Goal: Task Accomplishment & Management: Manage account settings

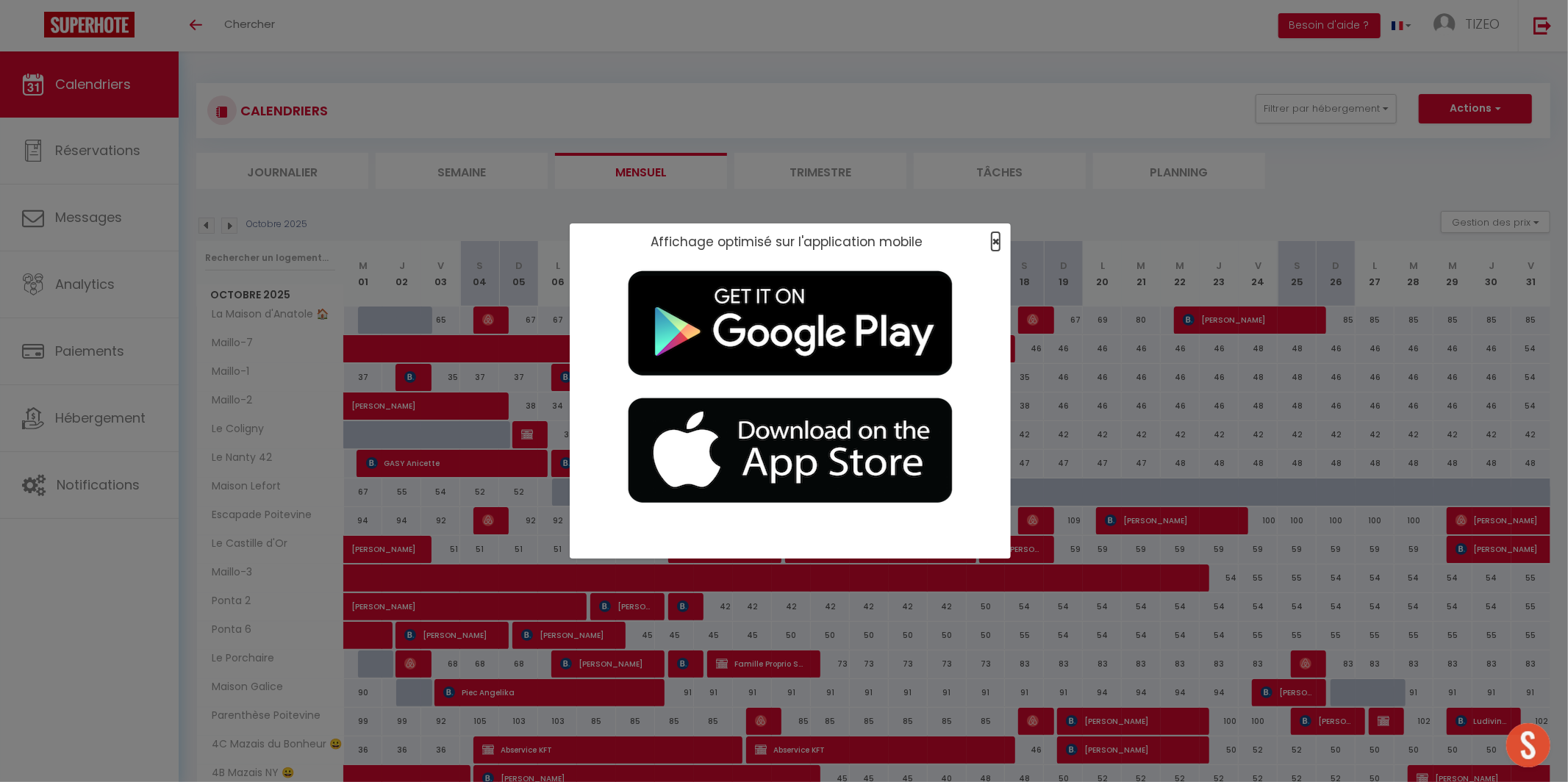
click at [997, 239] on span "×" at bounding box center [995, 241] width 8 height 18
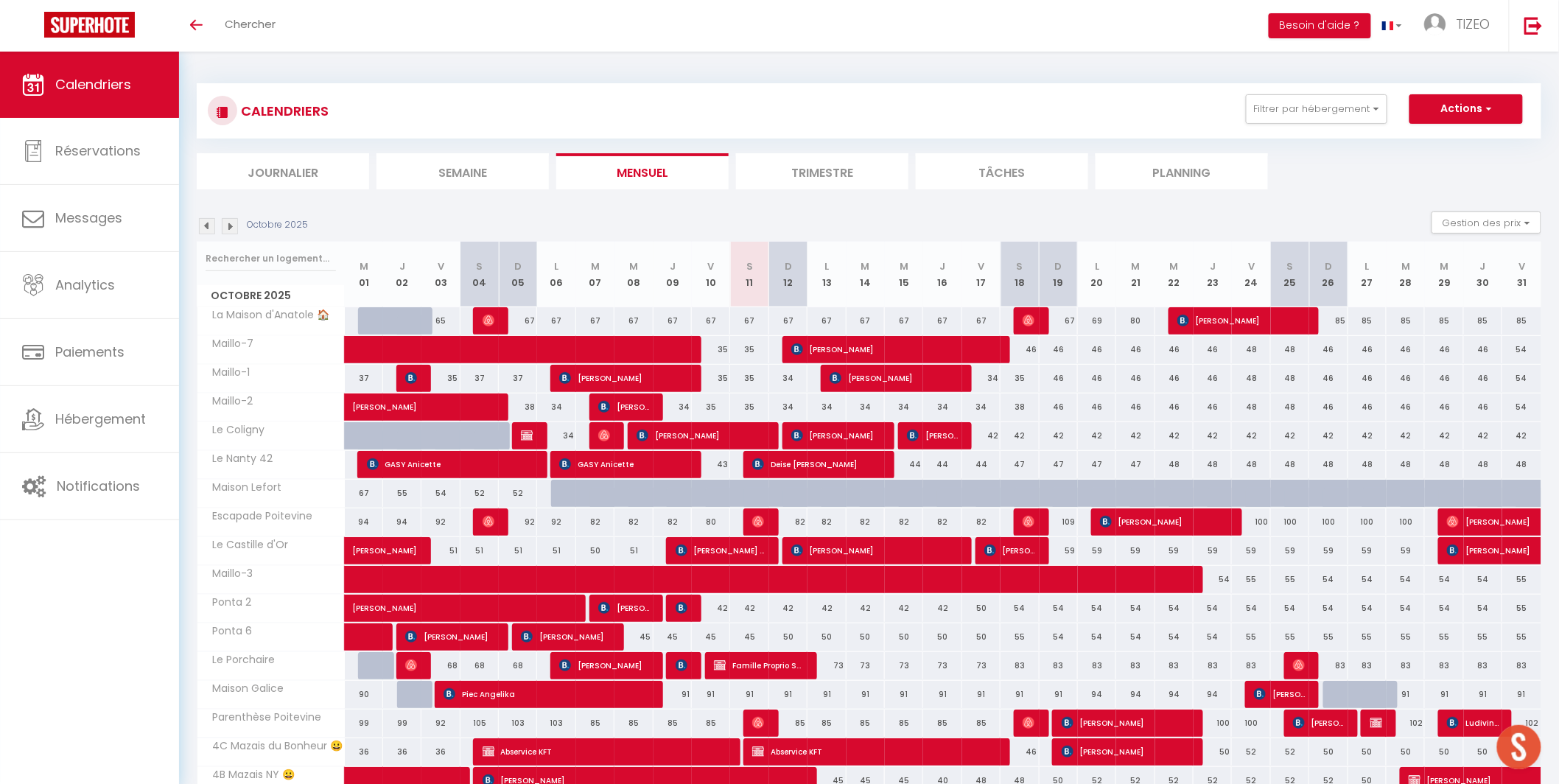
click at [300, 166] on li "Journalier" at bounding box center [283, 171] width 172 height 36
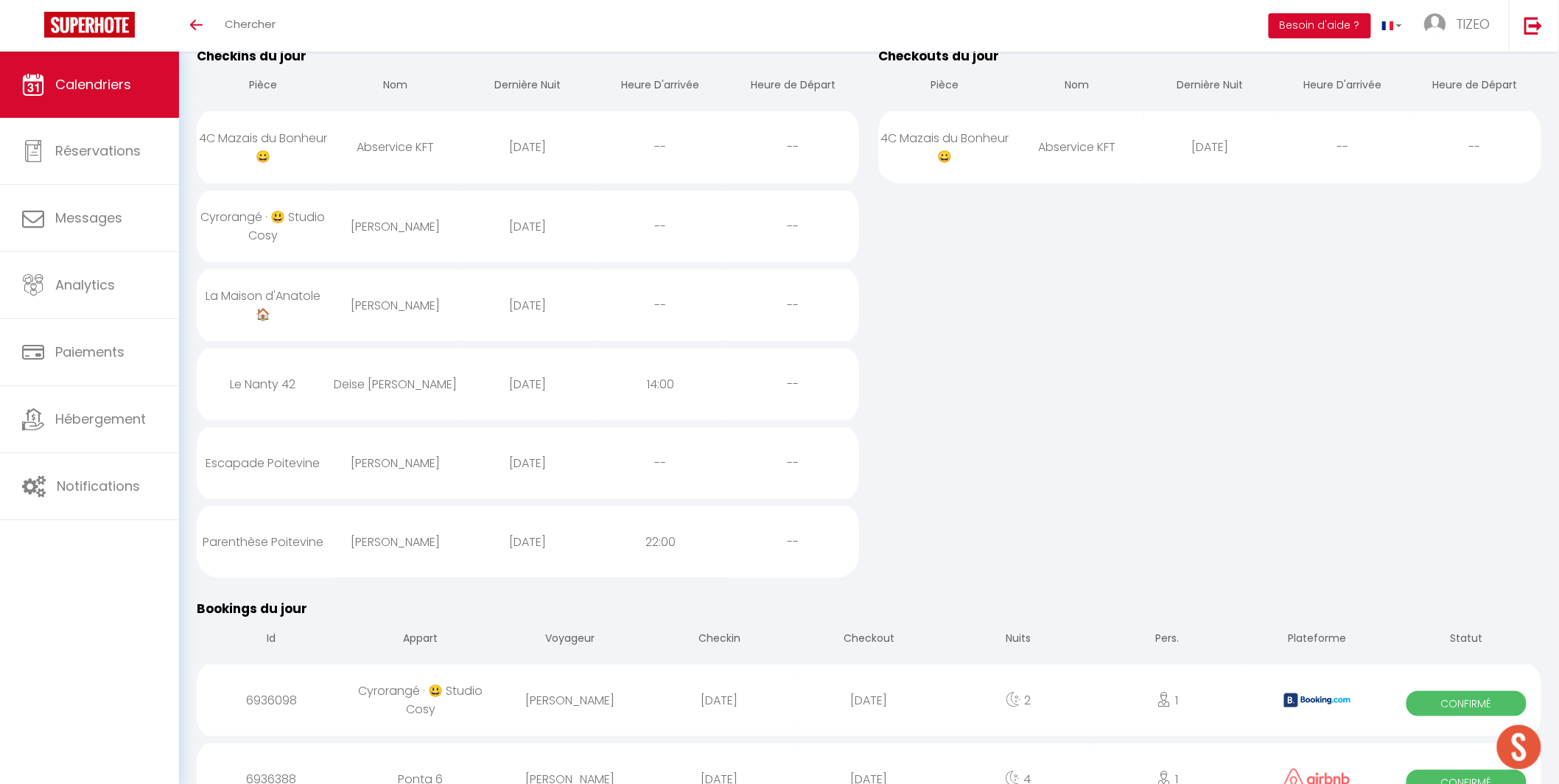
scroll to position [194, 0]
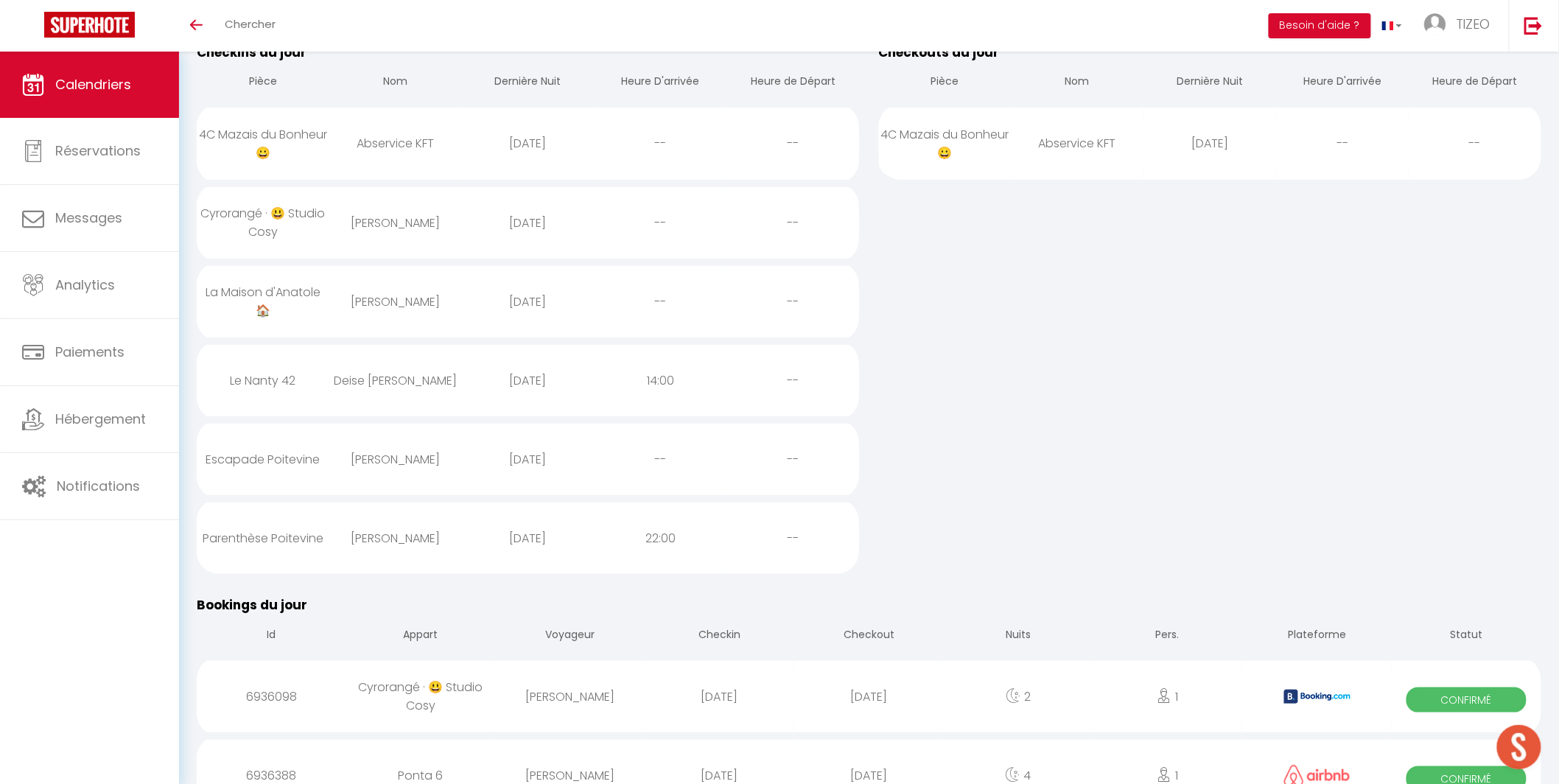
click at [300, 295] on div "La Maison d'Anatole 🏠" at bounding box center [263, 301] width 132 height 66
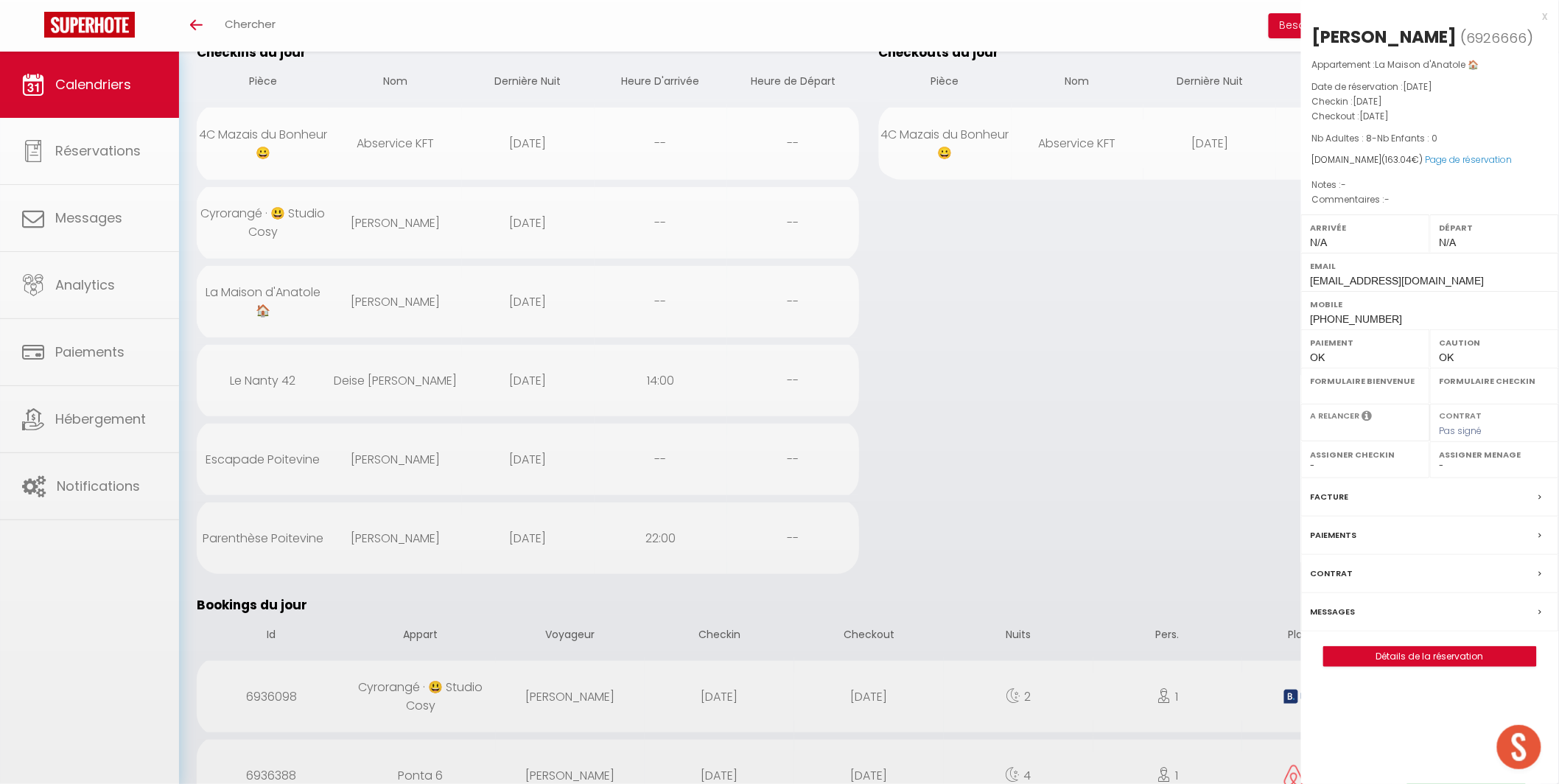
select select "0"
select select "1"
select select
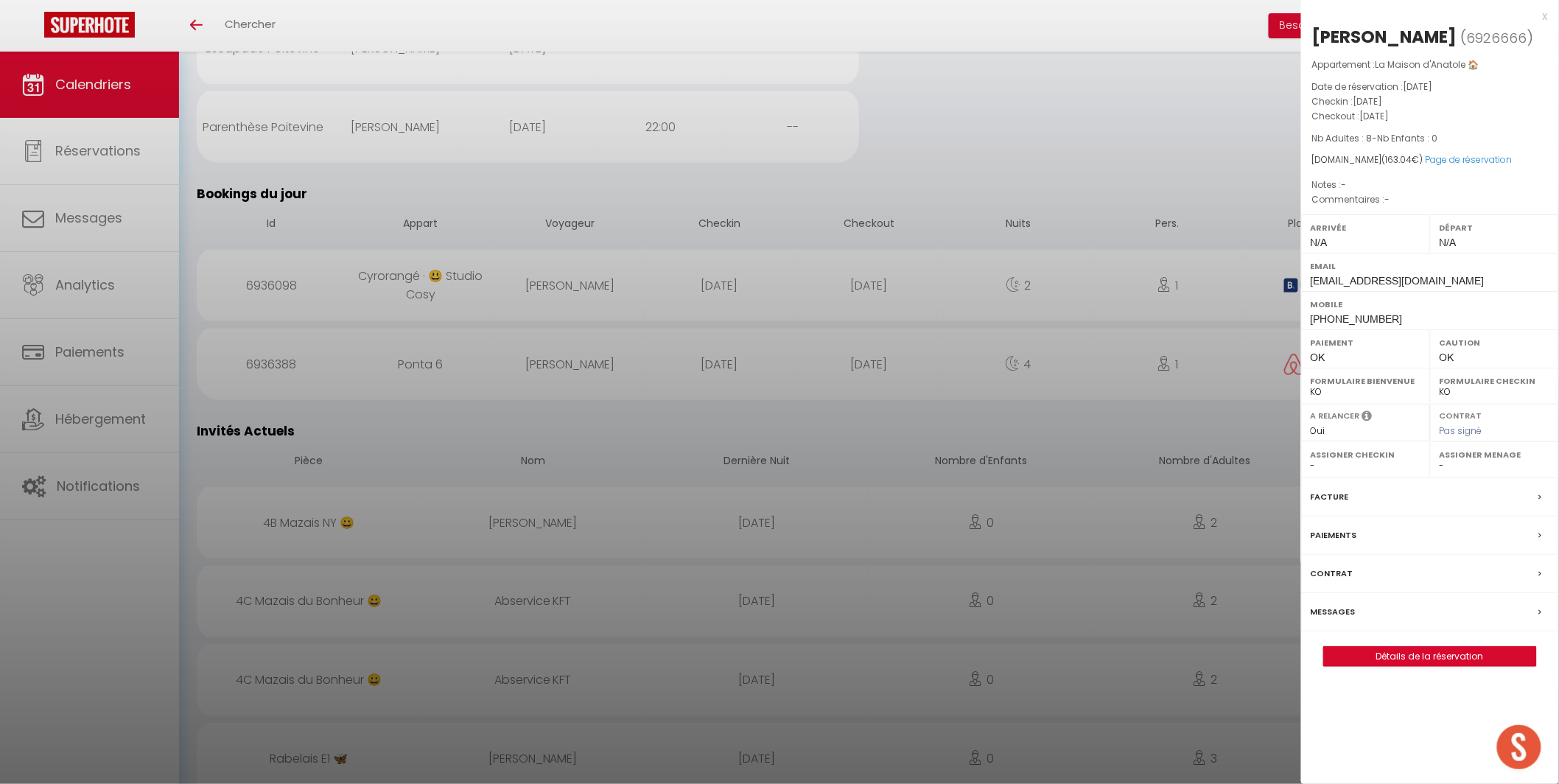
scroll to position [666, 0]
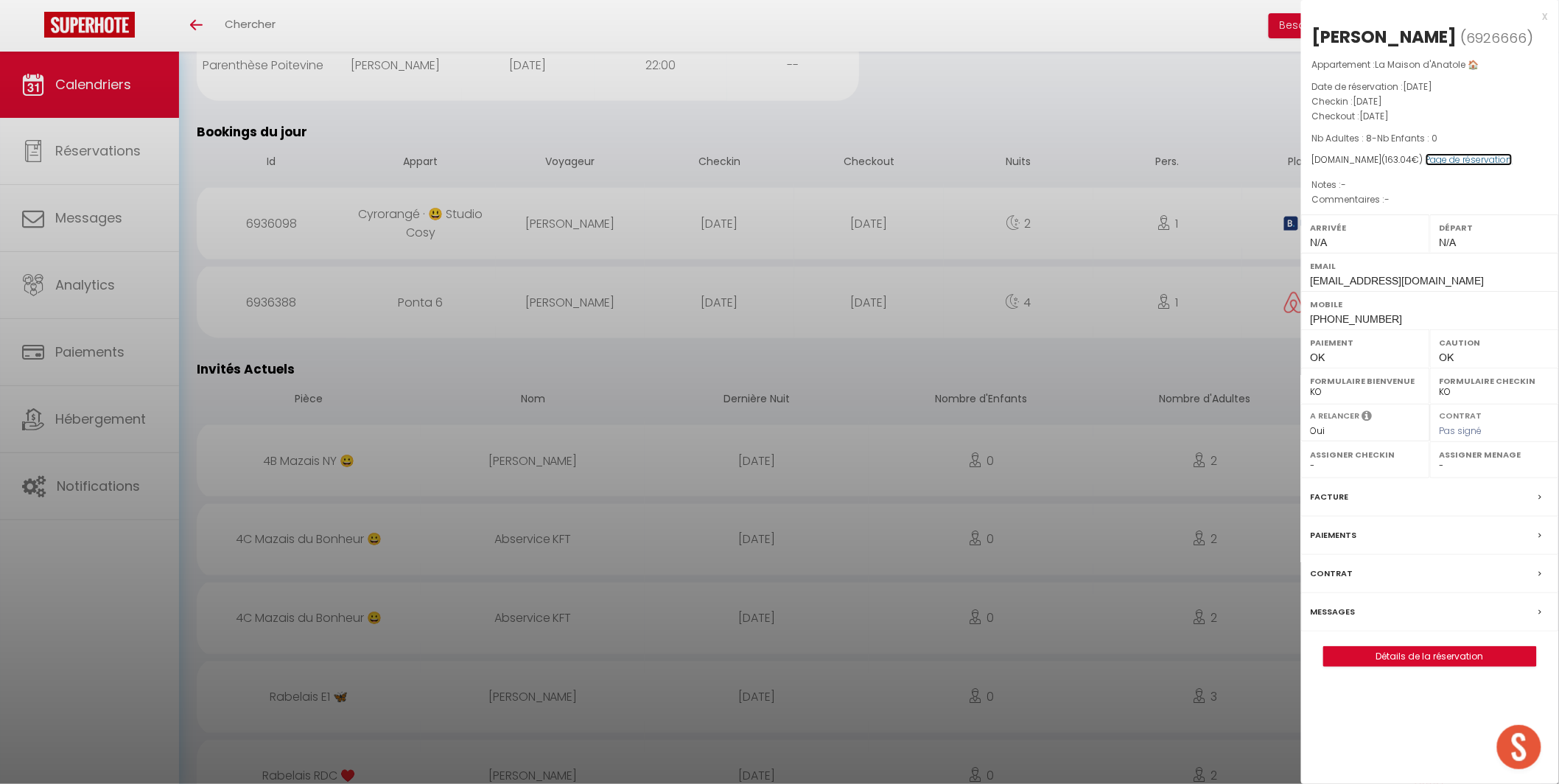
click at [1454, 161] on link "Page de réservation" at bounding box center [1469, 159] width 87 height 12
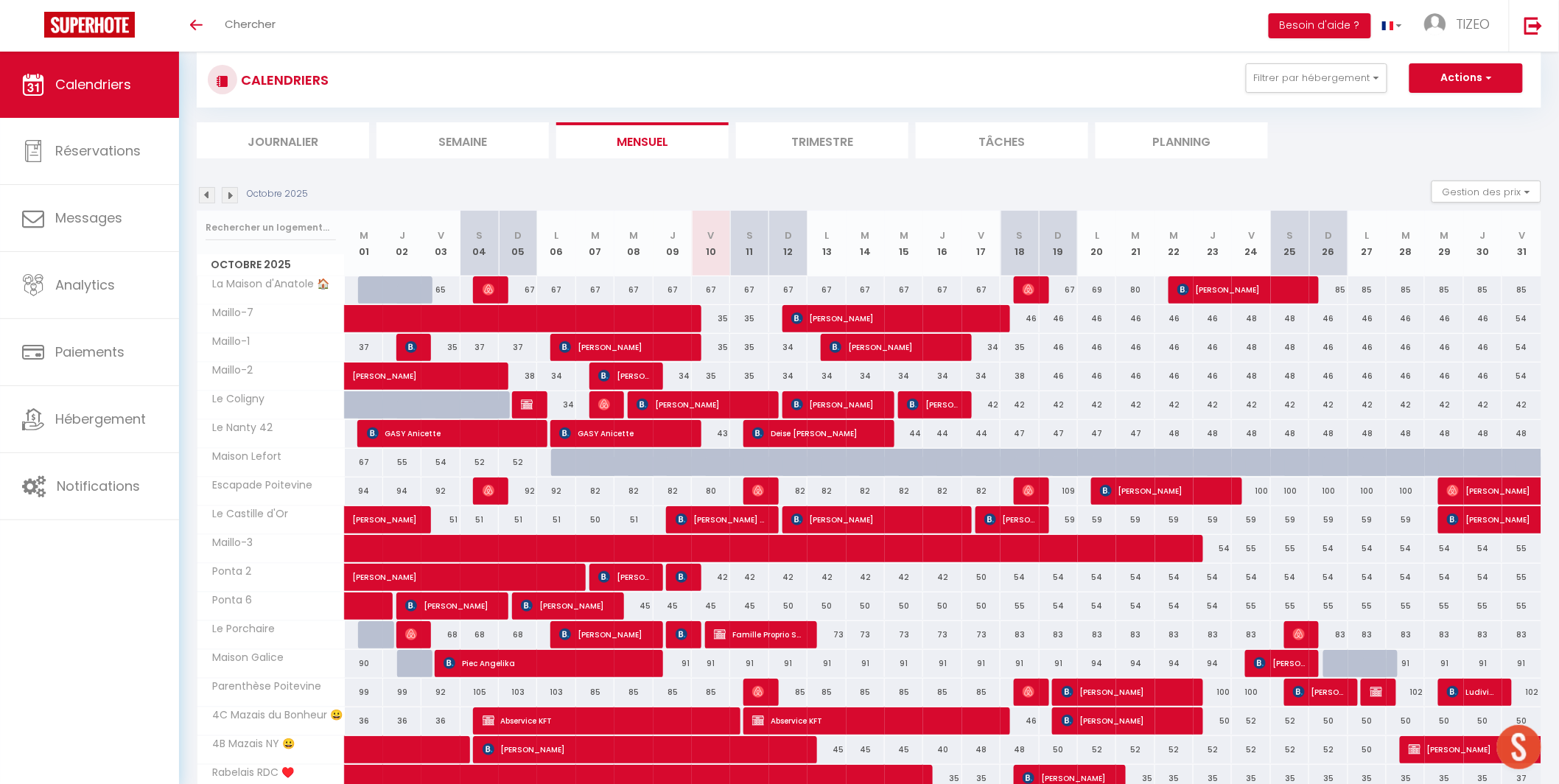
scroll to position [34, 0]
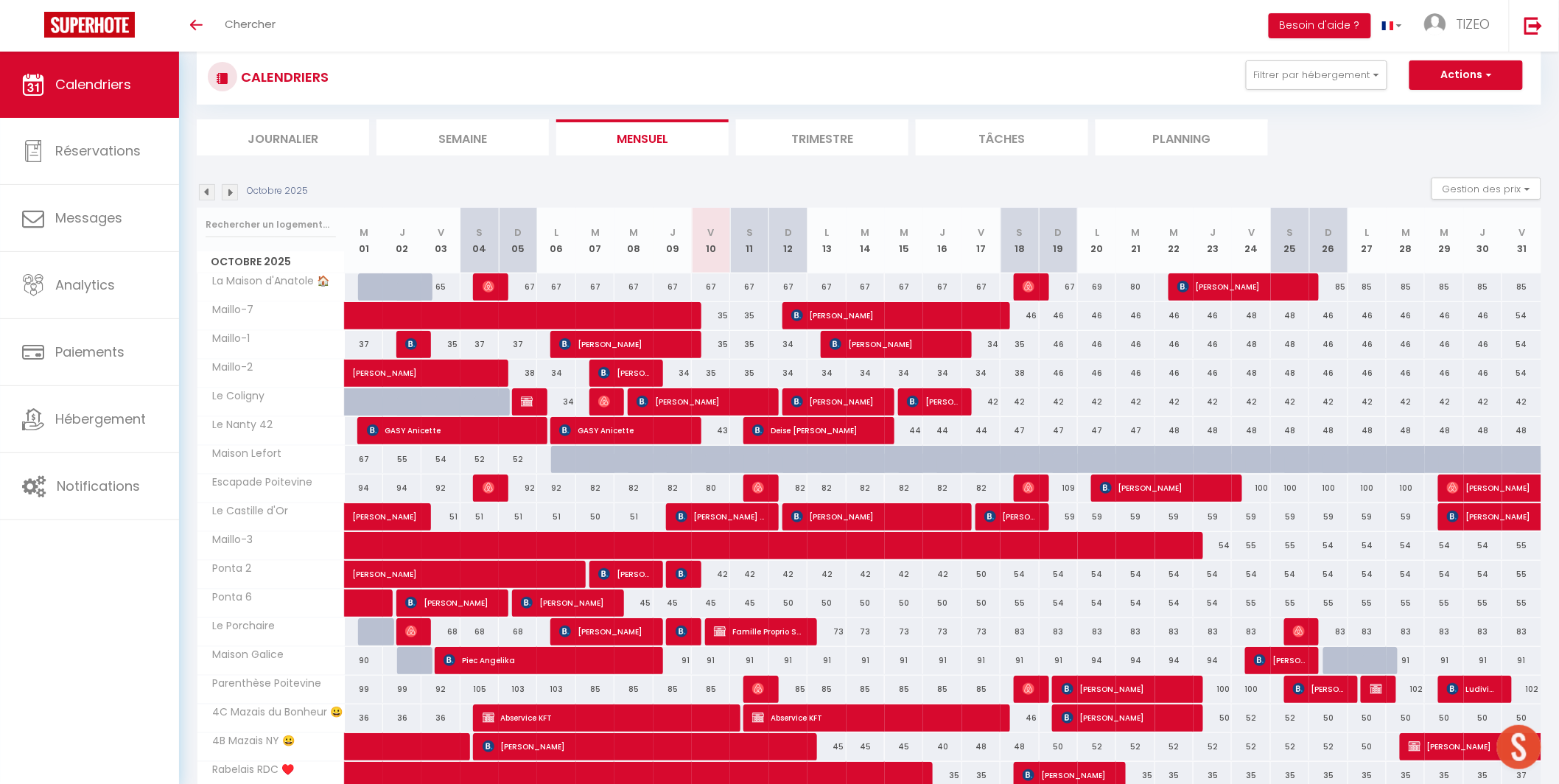
click at [715, 280] on div "67" at bounding box center [711, 286] width 38 height 27
type input "67"
type input "Ven 10 Octobre 2025"
type input "Sam 11 Octobre 2025"
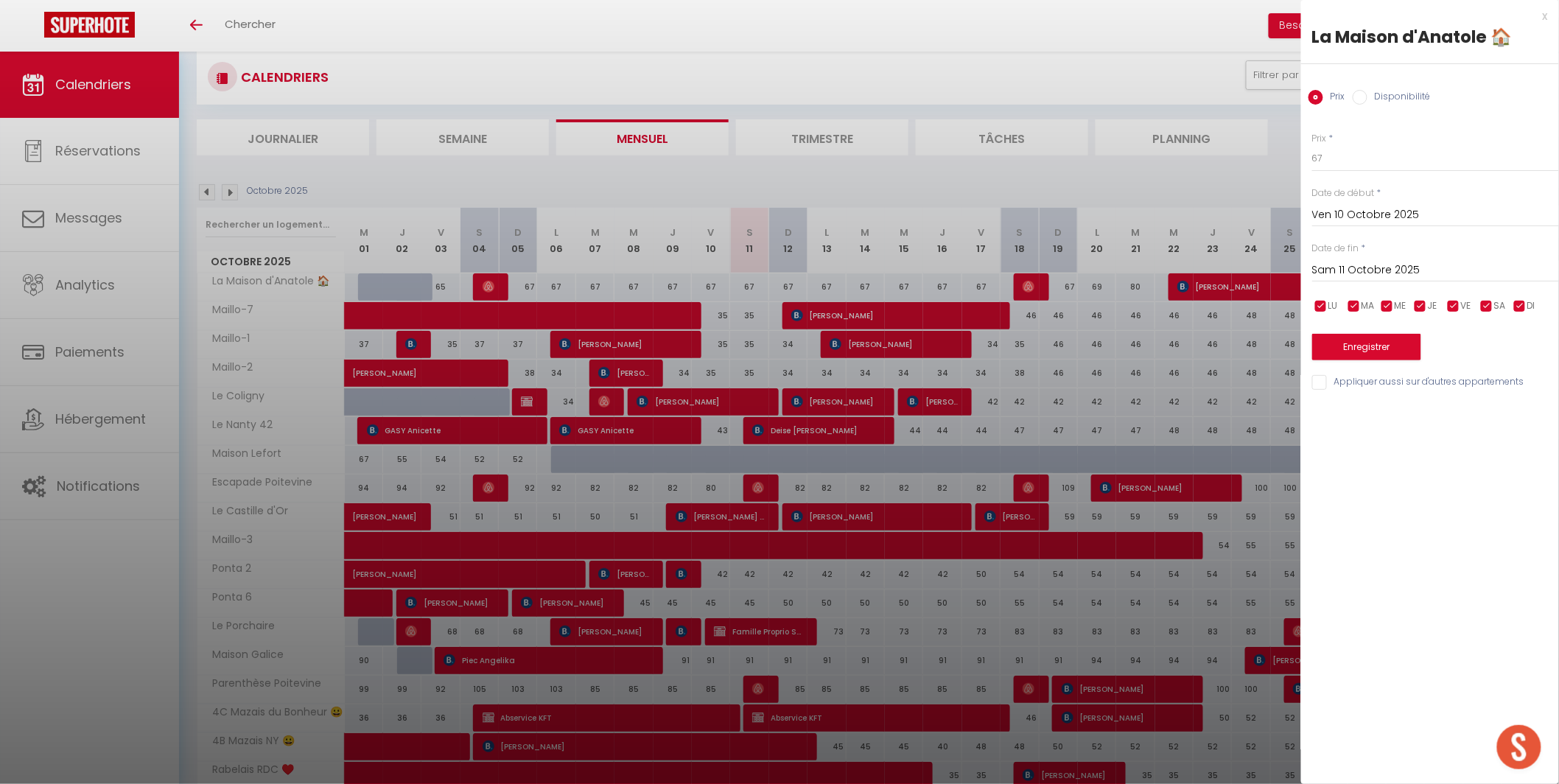
click at [719, 286] on div at bounding box center [779, 392] width 1559 height 784
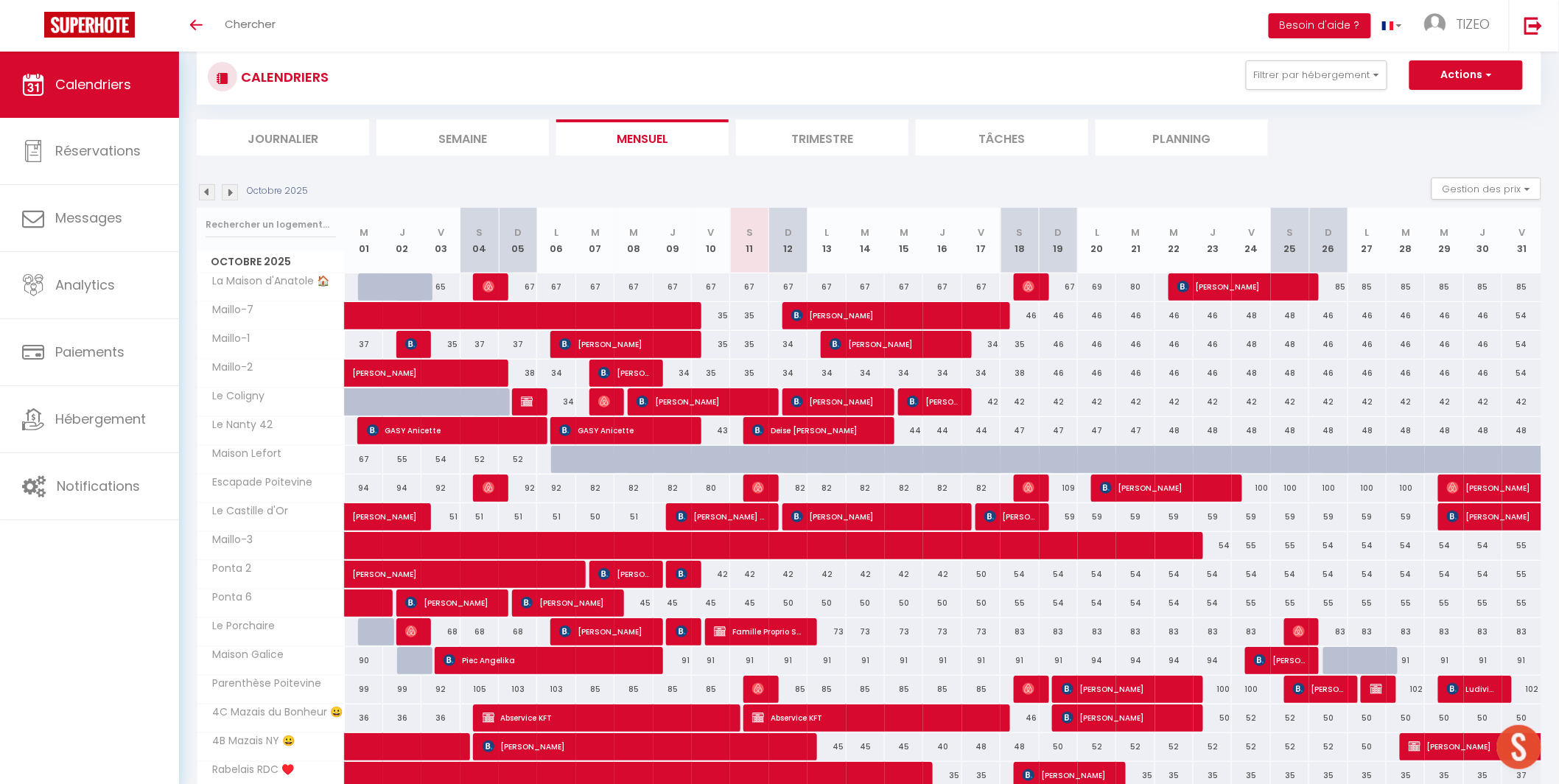
click at [744, 281] on div "67" at bounding box center [749, 286] width 38 height 27
type input "67"
type input "Sam 11 Octobre 2025"
type input "Dim 12 Octobre 2025"
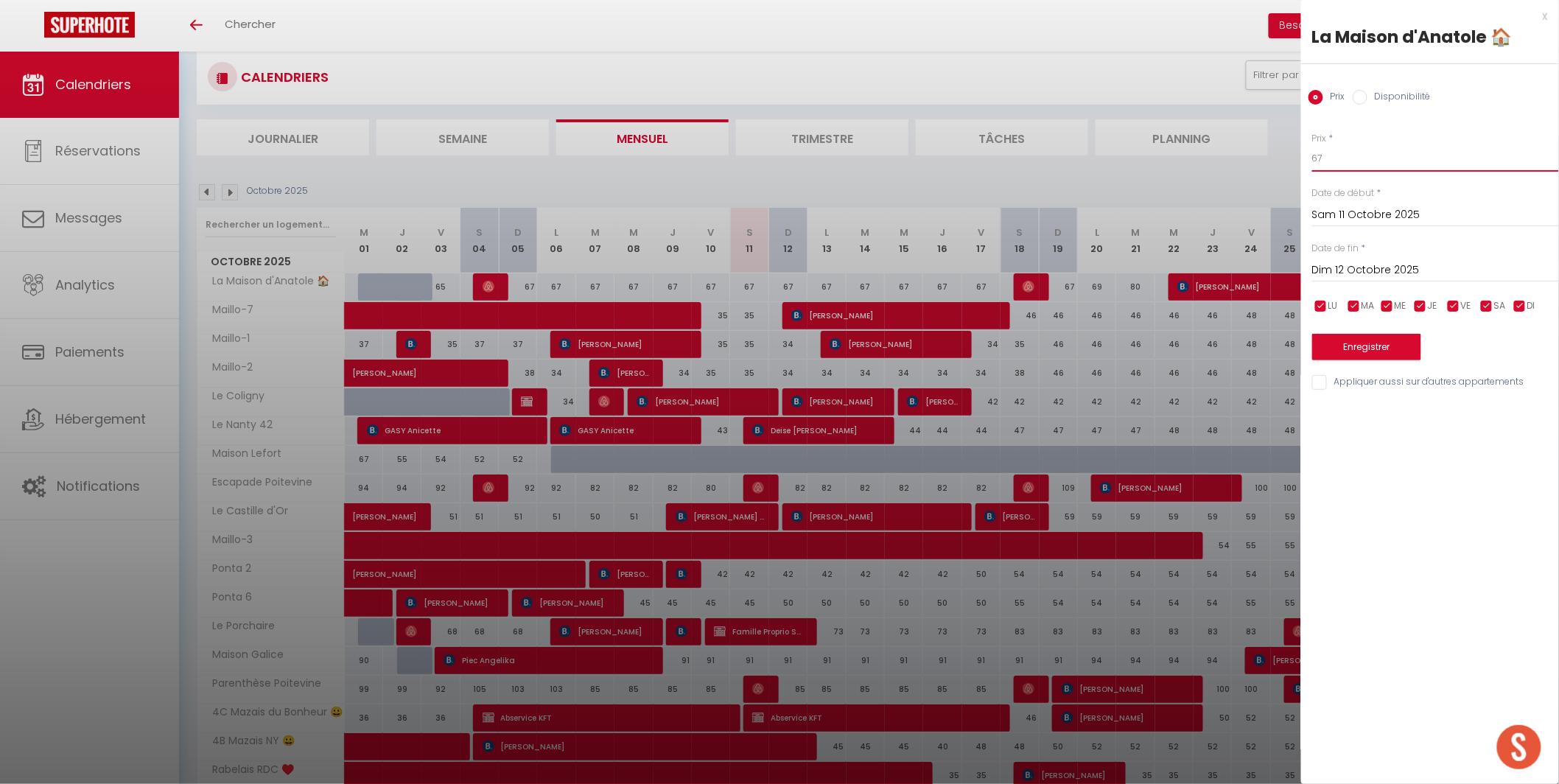
click at [1328, 151] on input "67" at bounding box center [1436, 158] width 247 height 26
click at [1342, 156] on input "67" at bounding box center [1436, 158] width 247 height 26
type input "68"
click at [1352, 346] on button "Enregistrer" at bounding box center [1367, 347] width 109 height 26
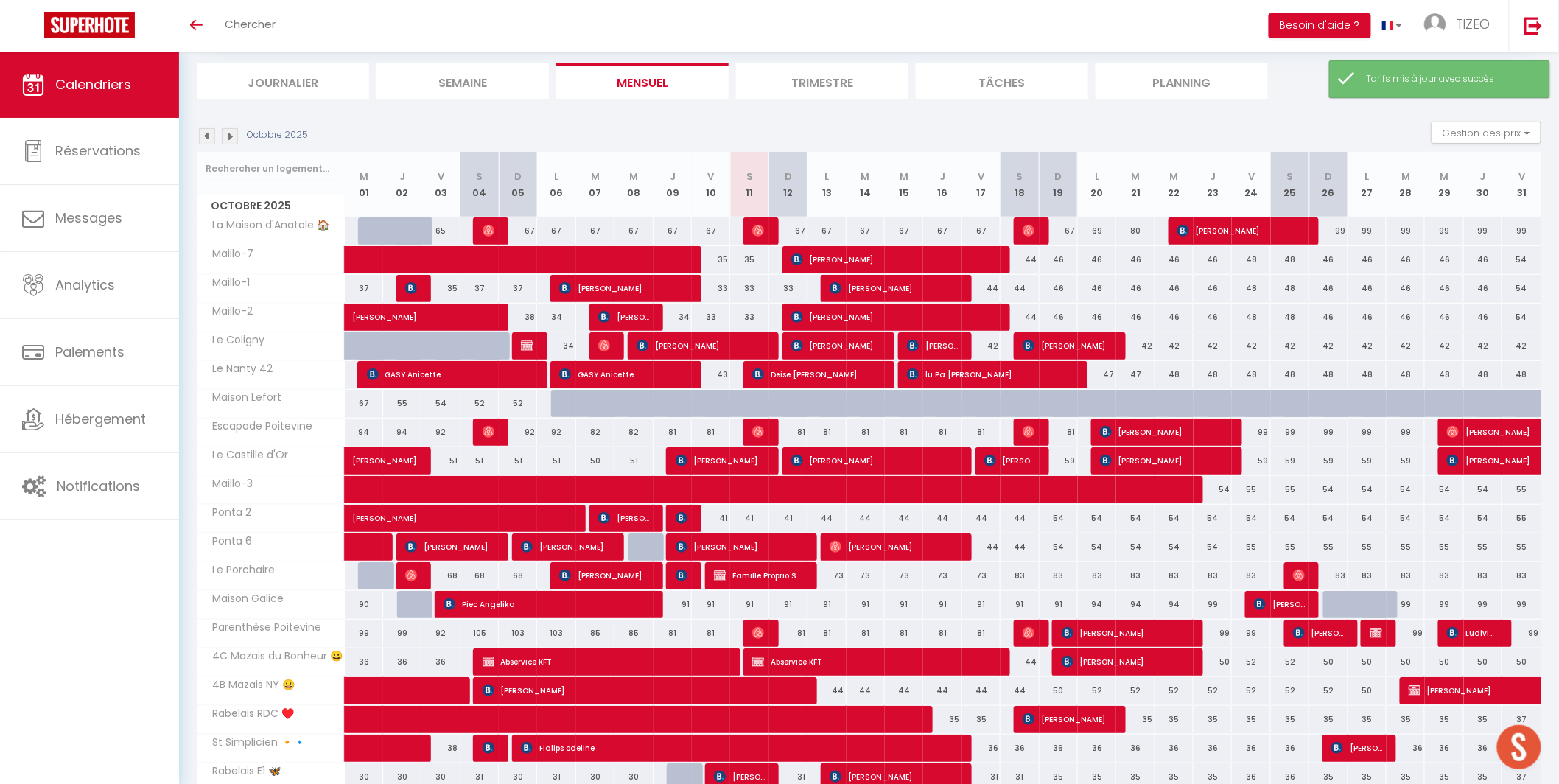
scroll to position [196, 0]
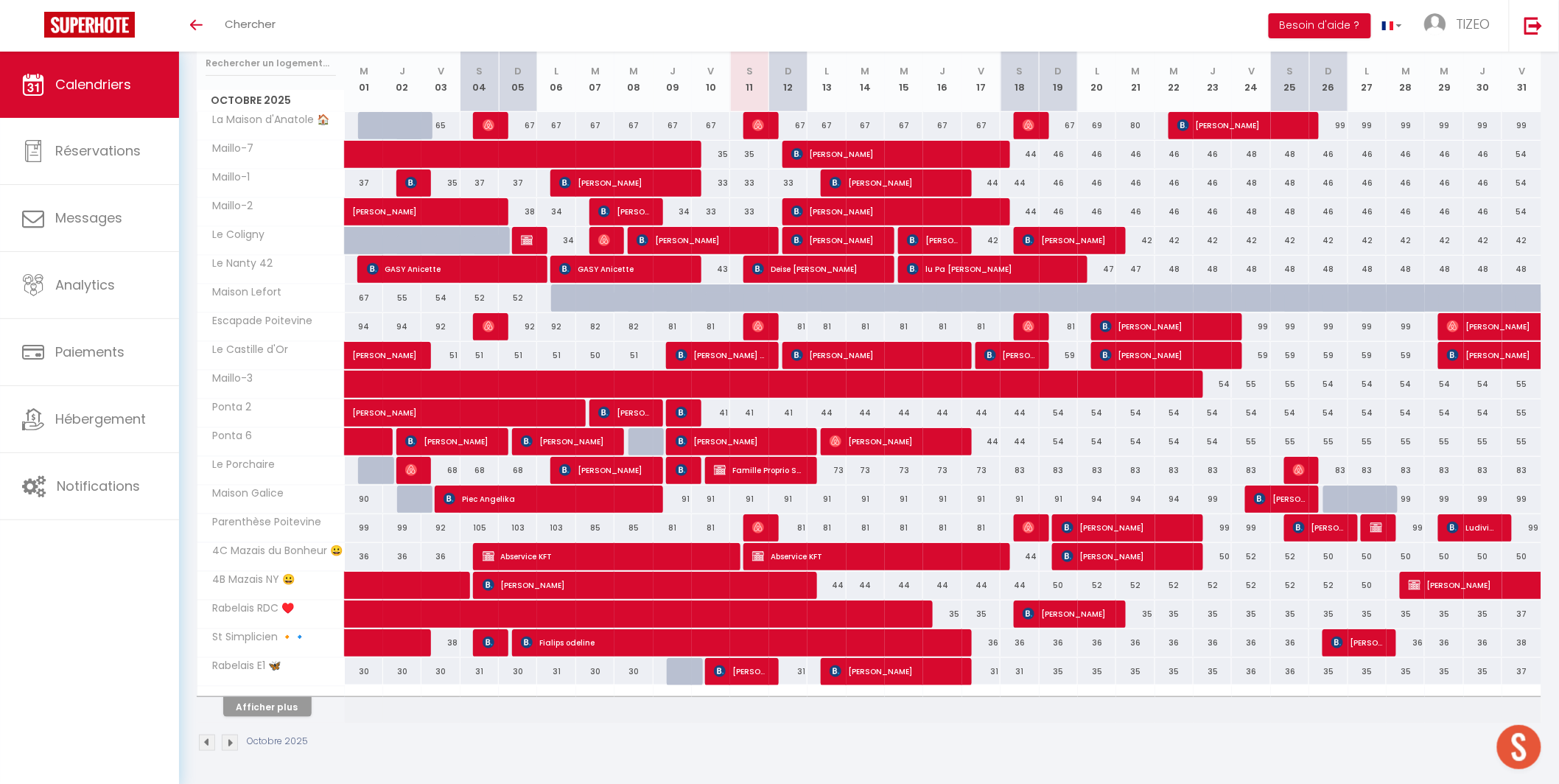
click at [1181, 267] on div "48" at bounding box center [1174, 269] width 38 height 27
type input "48"
type input "Mer 22 Octobre 2025"
type input "Jeu 23 Octobre 2025"
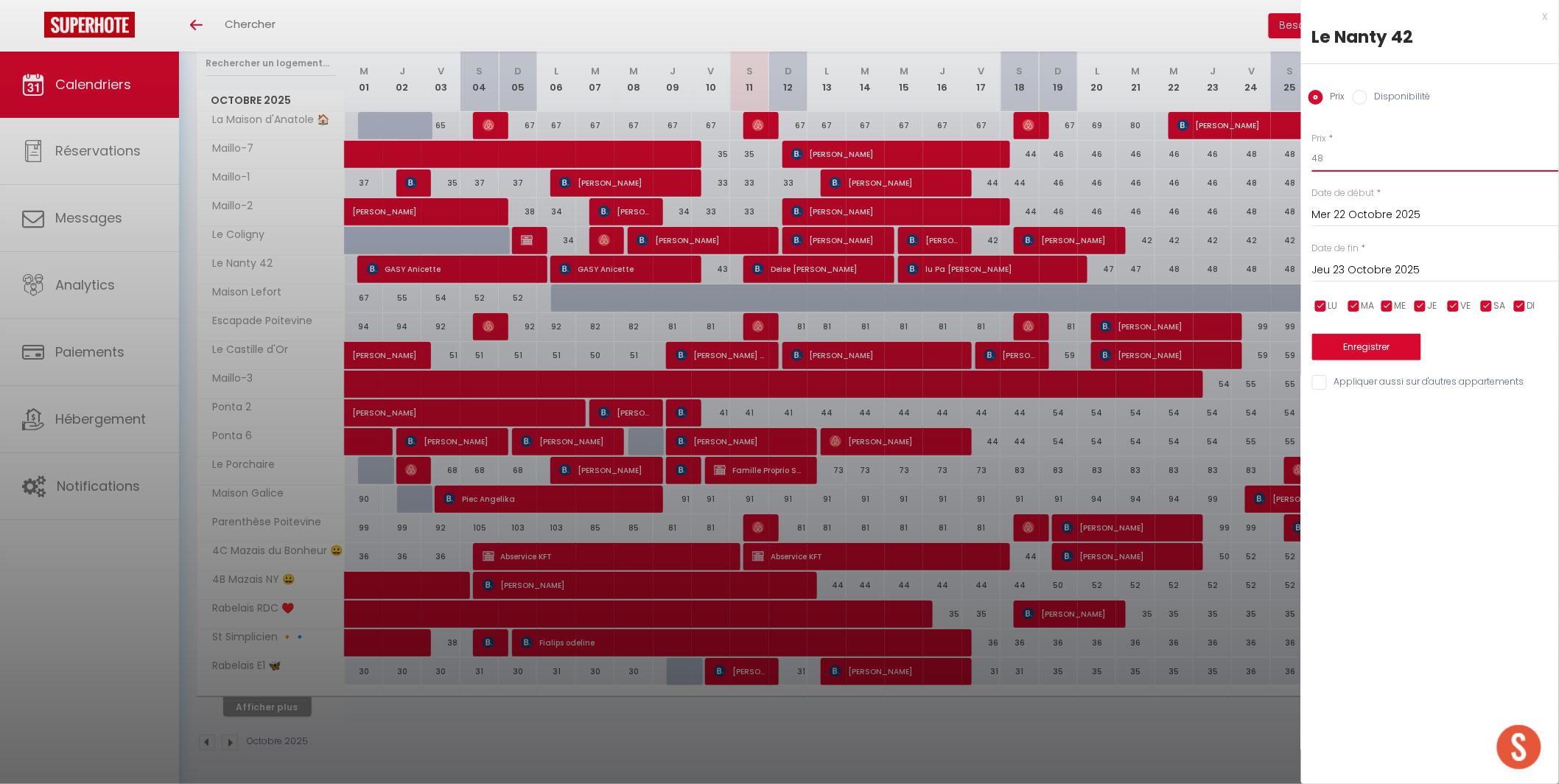
click at [1333, 164] on input "48" at bounding box center [1436, 158] width 247 height 26
type input "47"
click at [1364, 344] on button "Enregistrer" at bounding box center [1367, 347] width 109 height 26
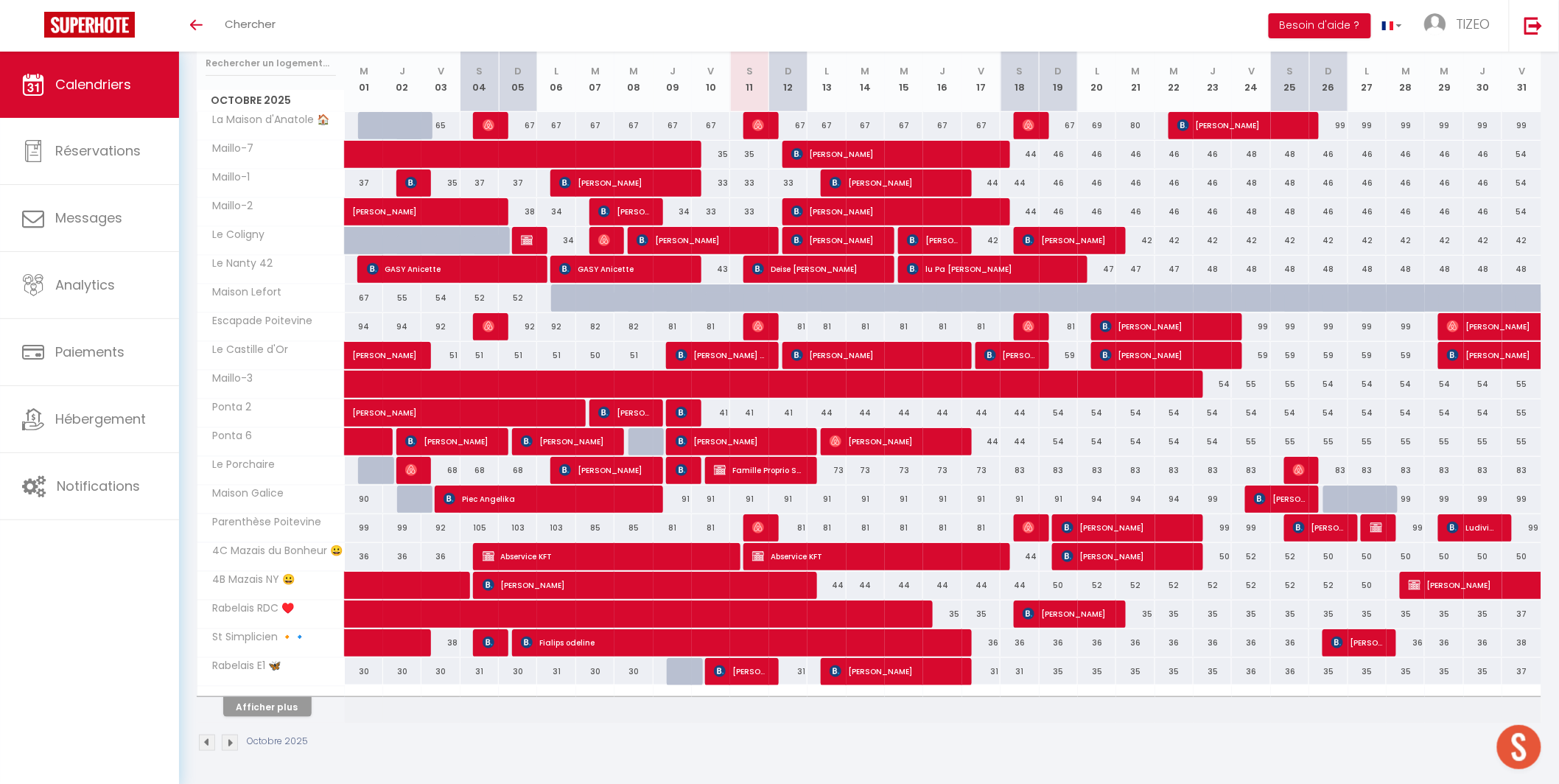
scroll to position [178, 0]
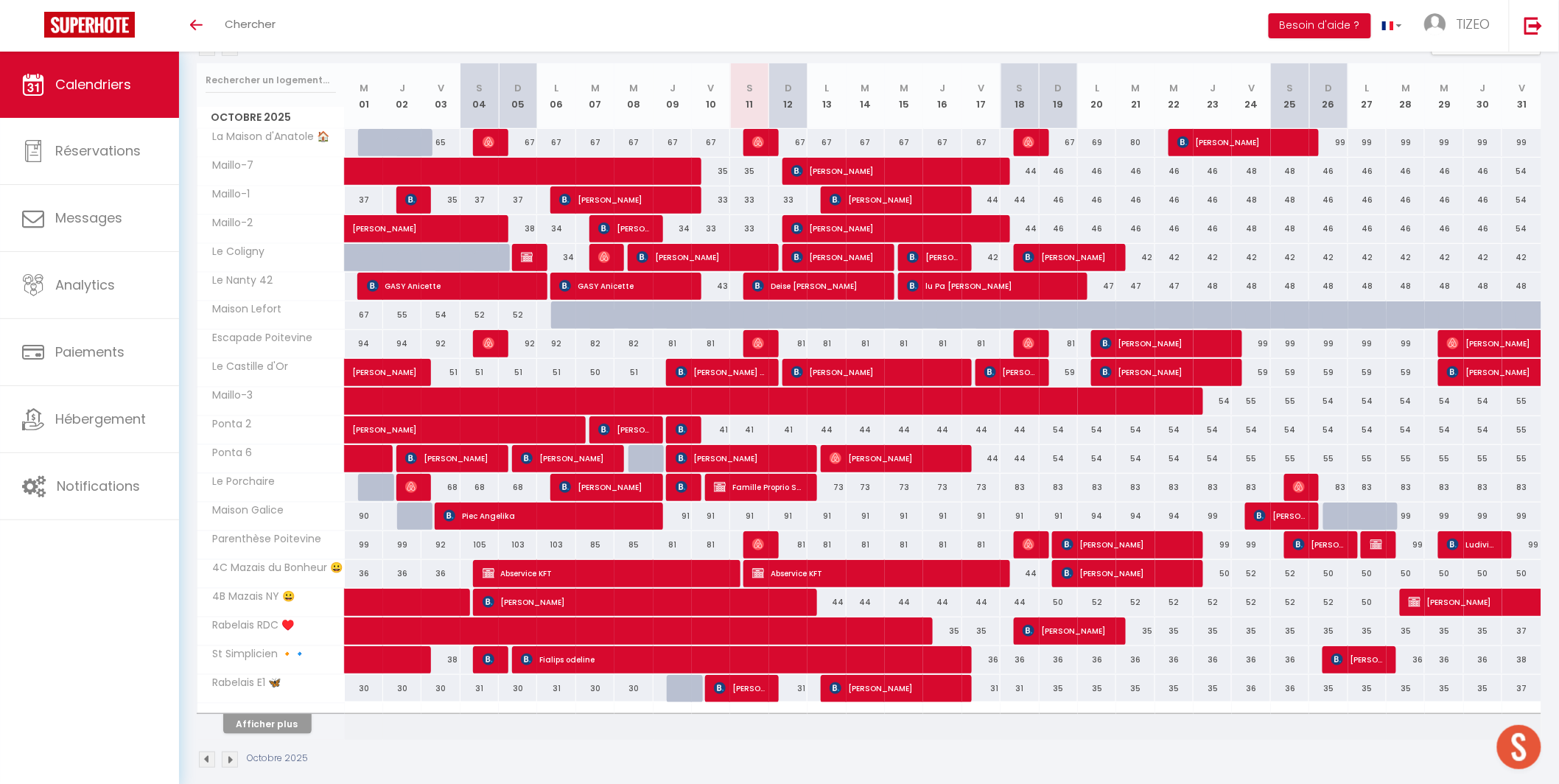
click at [751, 428] on div "41" at bounding box center [749, 430] width 38 height 27
type input "41"
type input "Sam 11 Octobre 2025"
type input "Dim 12 Octobre 2025"
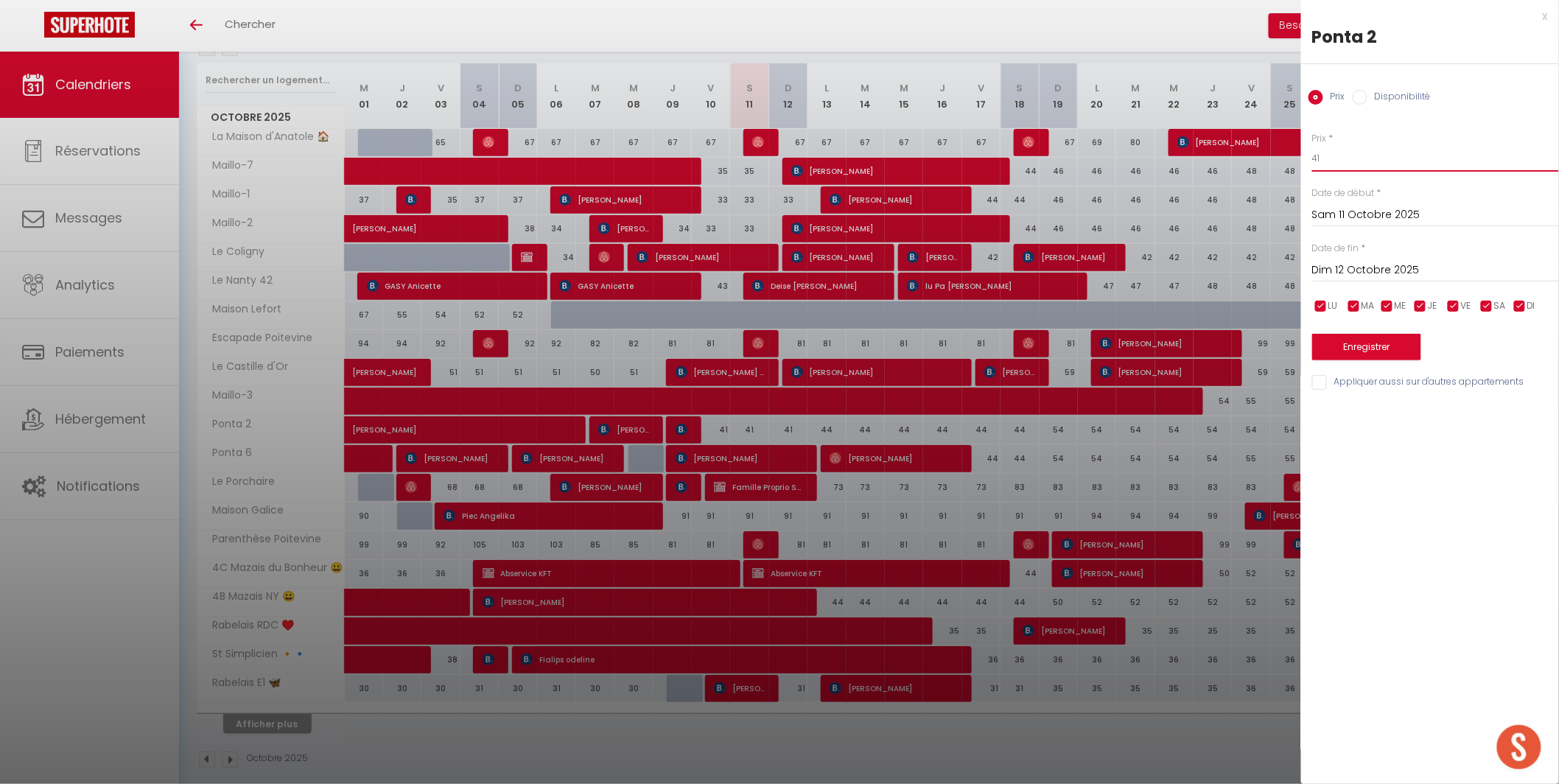
click at [1337, 158] on input "41" at bounding box center [1436, 158] width 247 height 26
type input "41"
click at [1338, 218] on input "Sam 11 Octobre 2025" at bounding box center [1436, 214] width 247 height 19
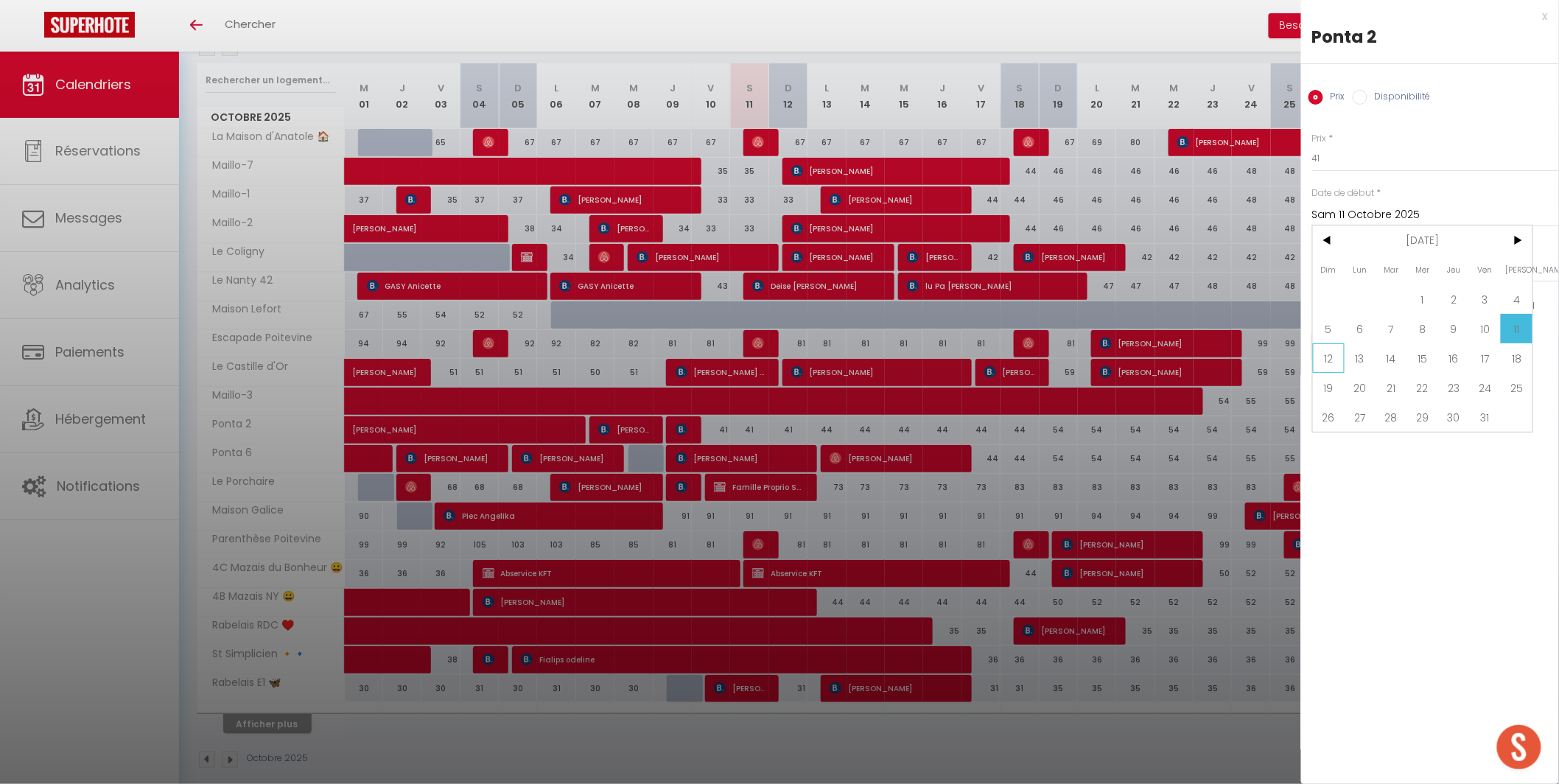
click at [1326, 357] on span "12" at bounding box center [1329, 358] width 31 height 30
type input "Dim 12 Octobre 2025"
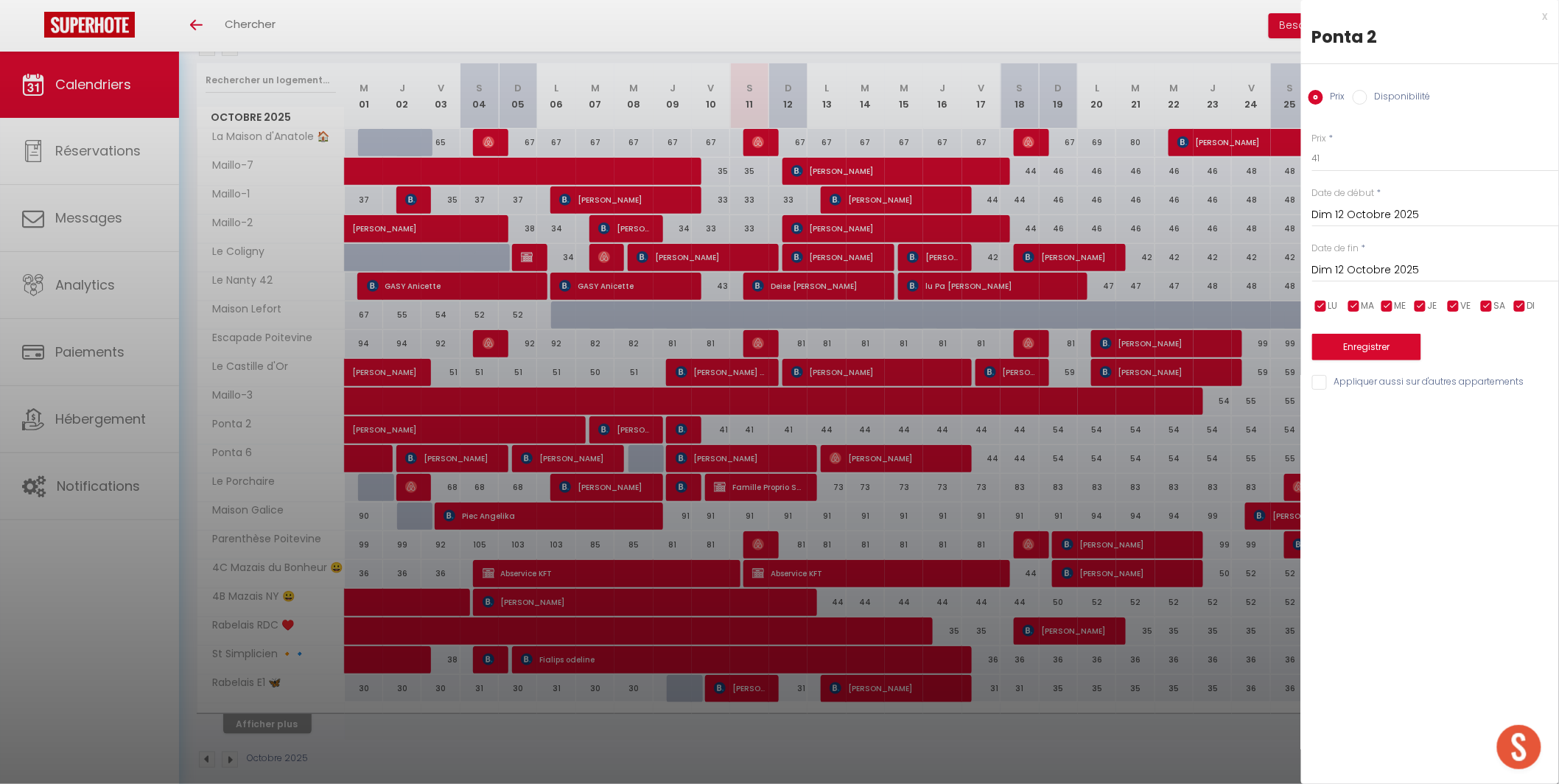
click at [1352, 272] on input "Dim 12 Octobre 2025" at bounding box center [1436, 270] width 247 height 19
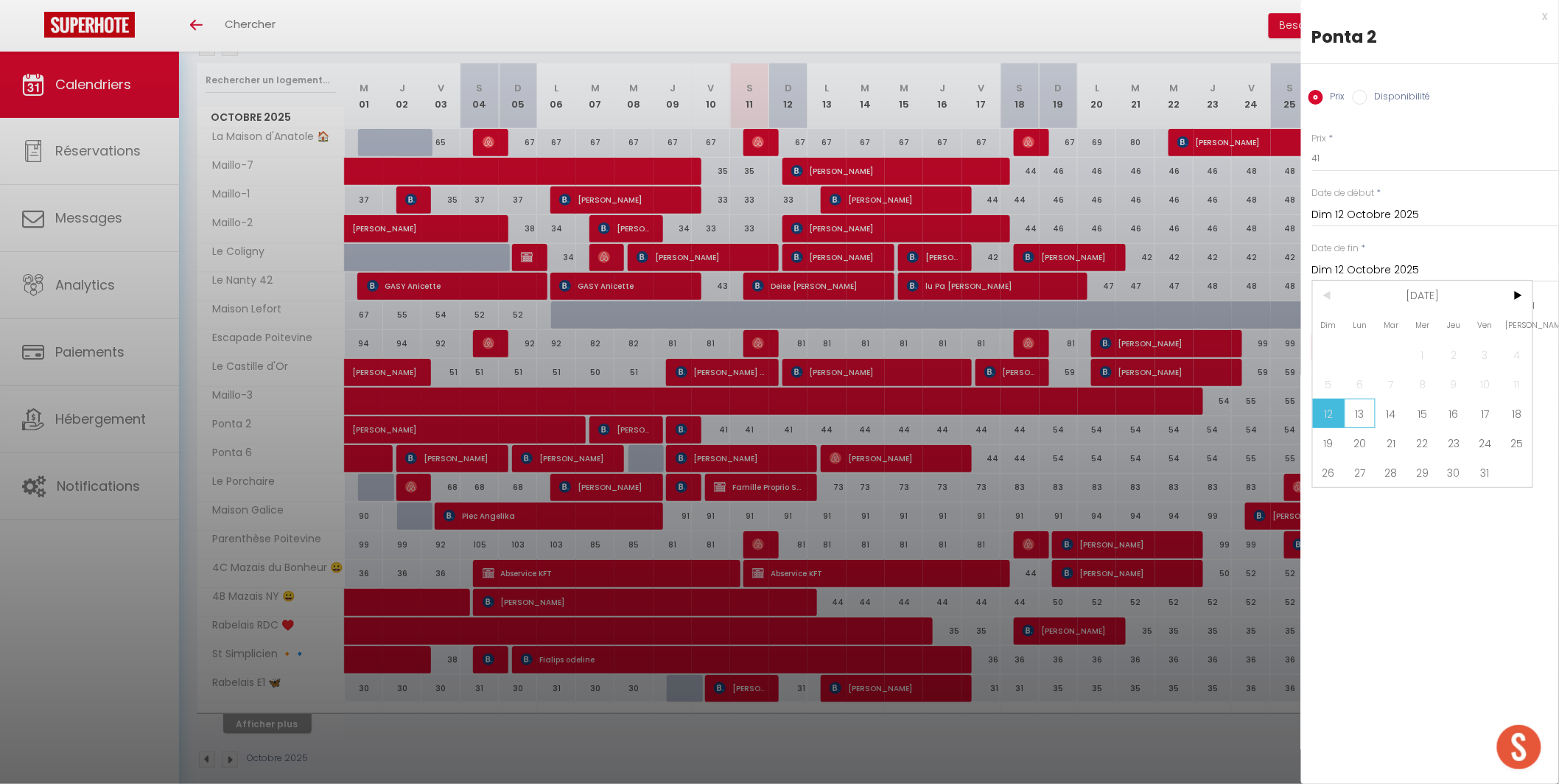
click at [1363, 413] on span "13" at bounding box center [1360, 413] width 31 height 30
type input "Lun 13 Octobre 2025"
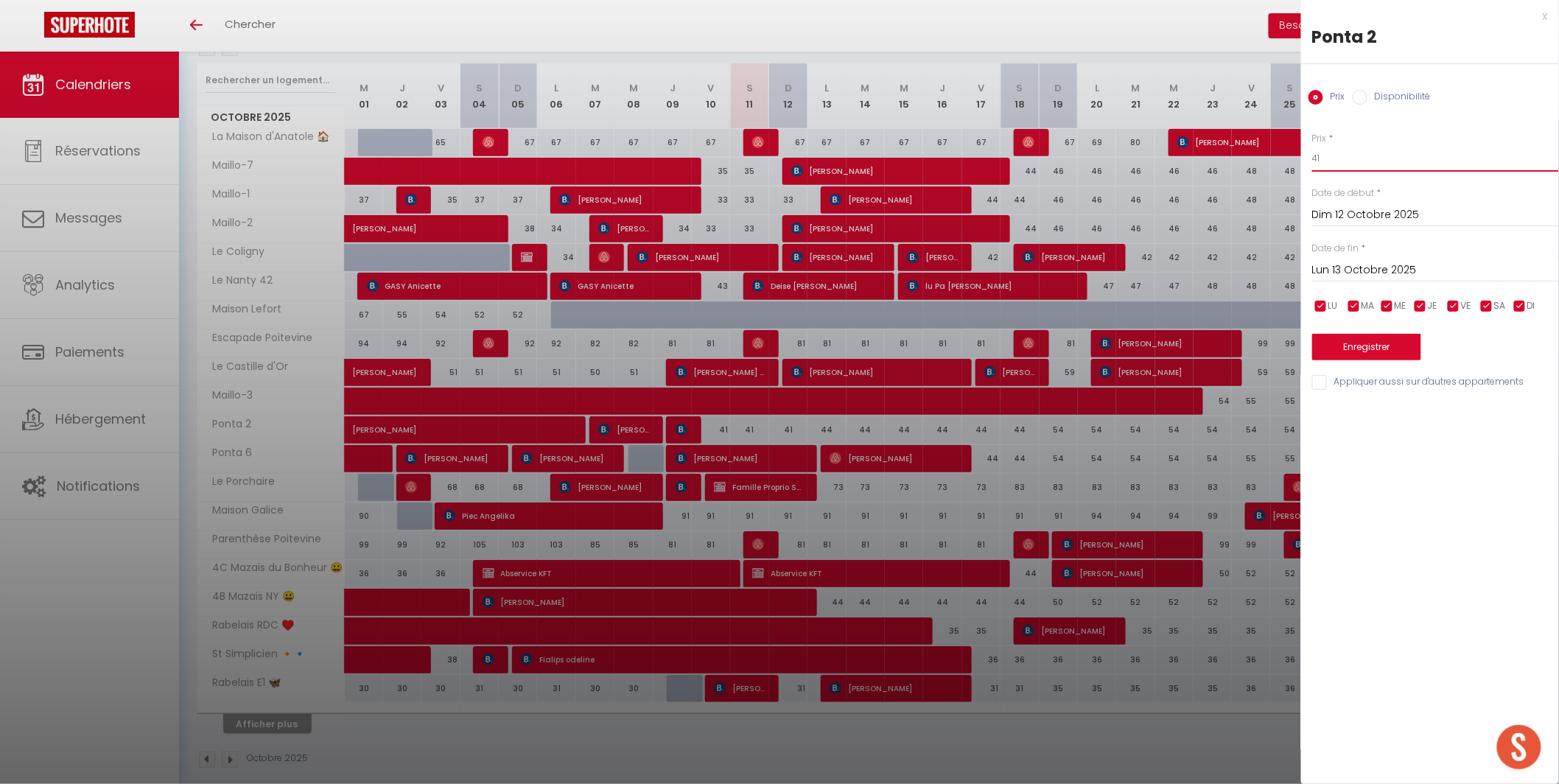
click at [1337, 158] on input "41" at bounding box center [1436, 158] width 247 height 26
type input "40"
click at [1341, 341] on button "Enregistrer" at bounding box center [1367, 347] width 109 height 26
